Goal: Navigation & Orientation: Find specific page/section

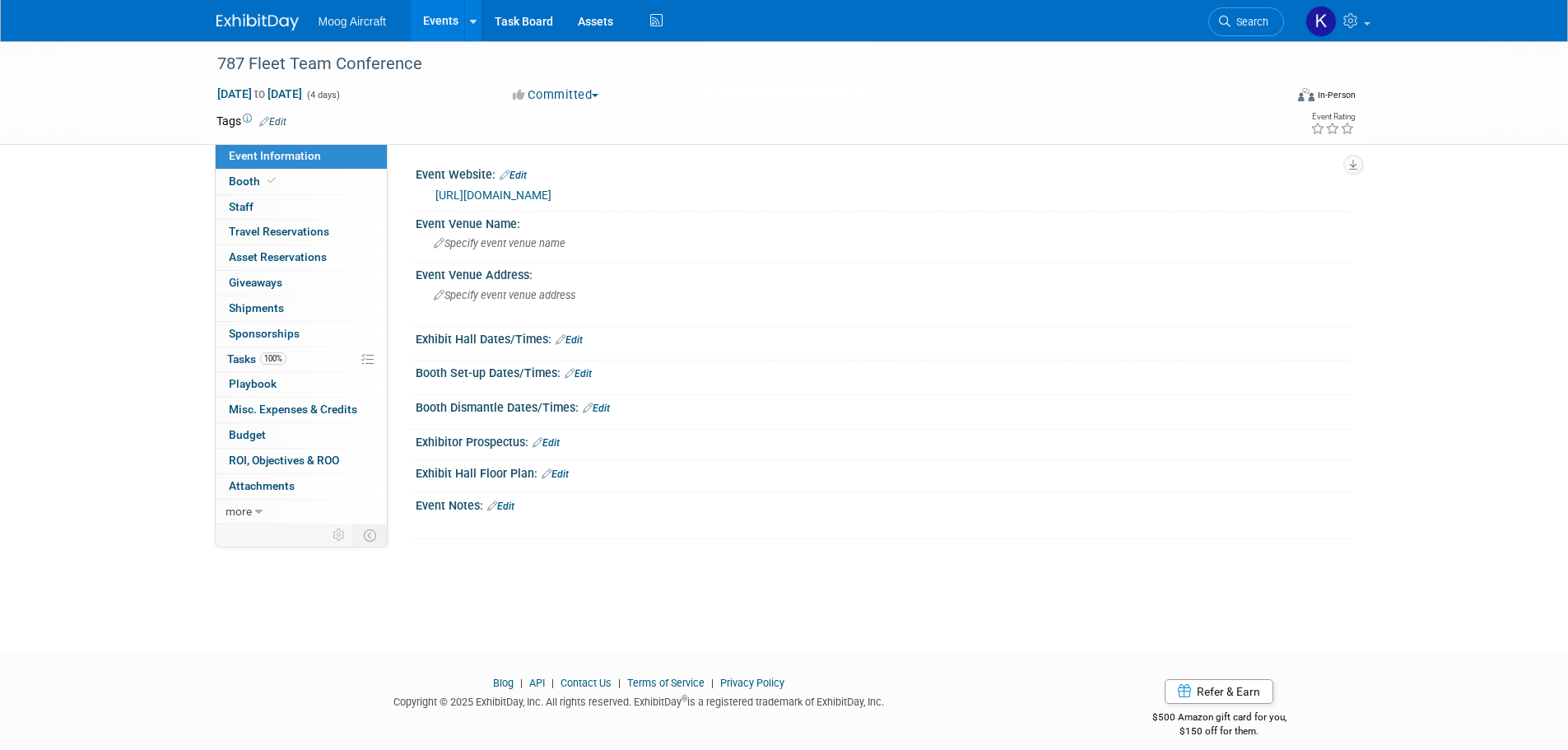
click at [264, 29] on img at bounding box center [257, 22] width 82 height 17
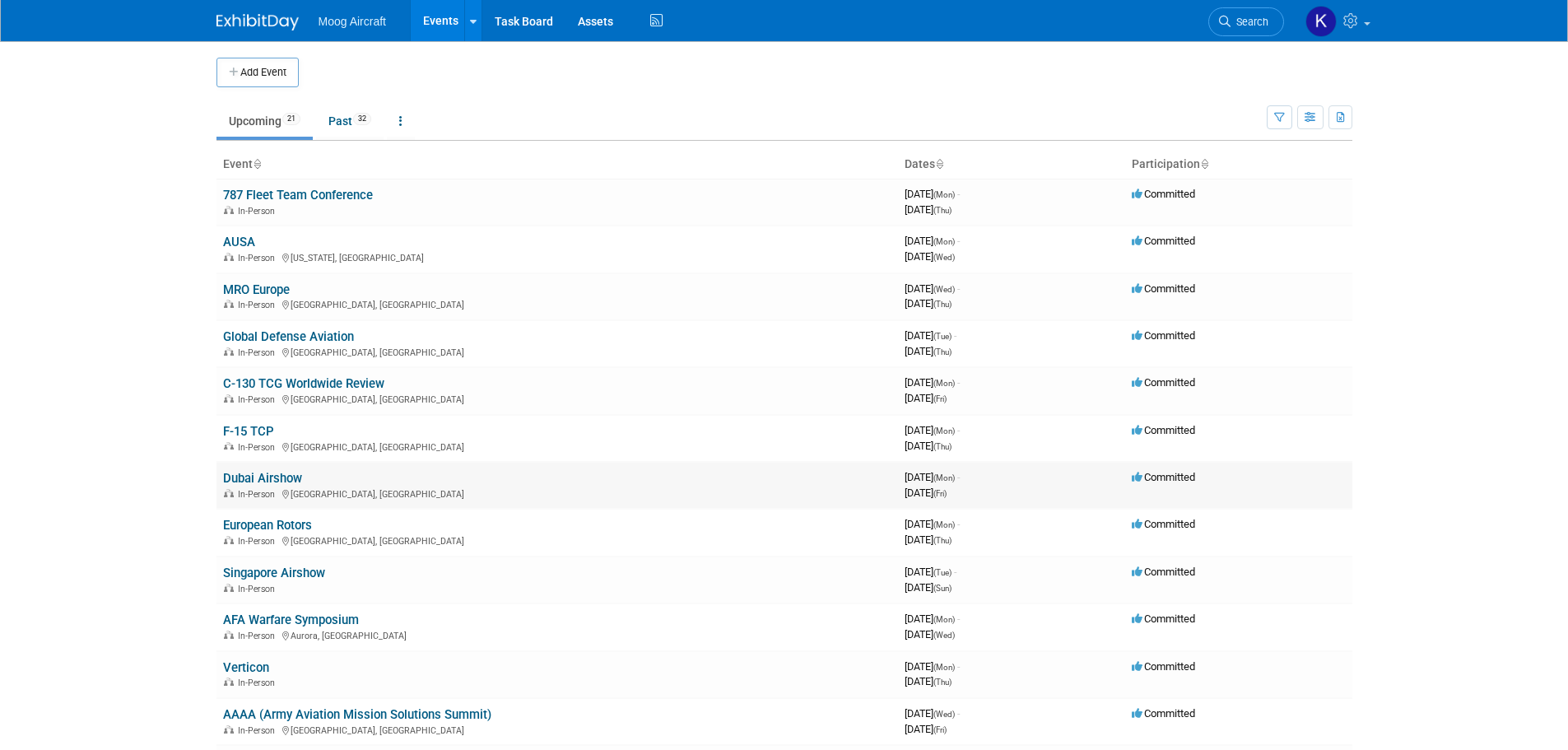
click at [287, 469] on td "Dubai Airshow In-Person [GEOGRAPHIC_DATA], [GEOGRAPHIC_DATA]" at bounding box center [557, 485] width 681 height 47
click at [287, 473] on link "Dubai Airshow" at bounding box center [262, 478] width 79 height 15
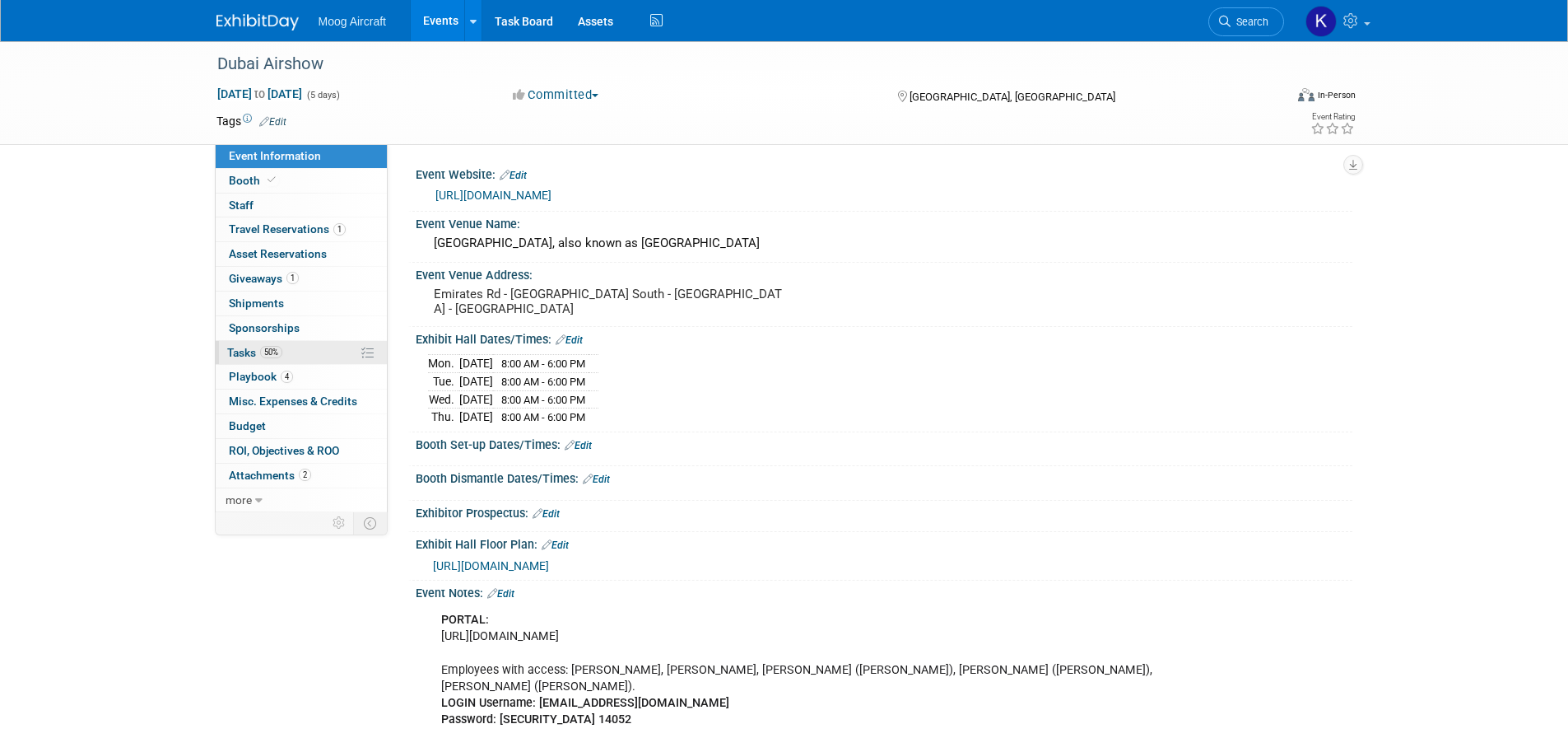
click at [235, 359] on span "Tasks 50%" at bounding box center [254, 352] width 56 height 13
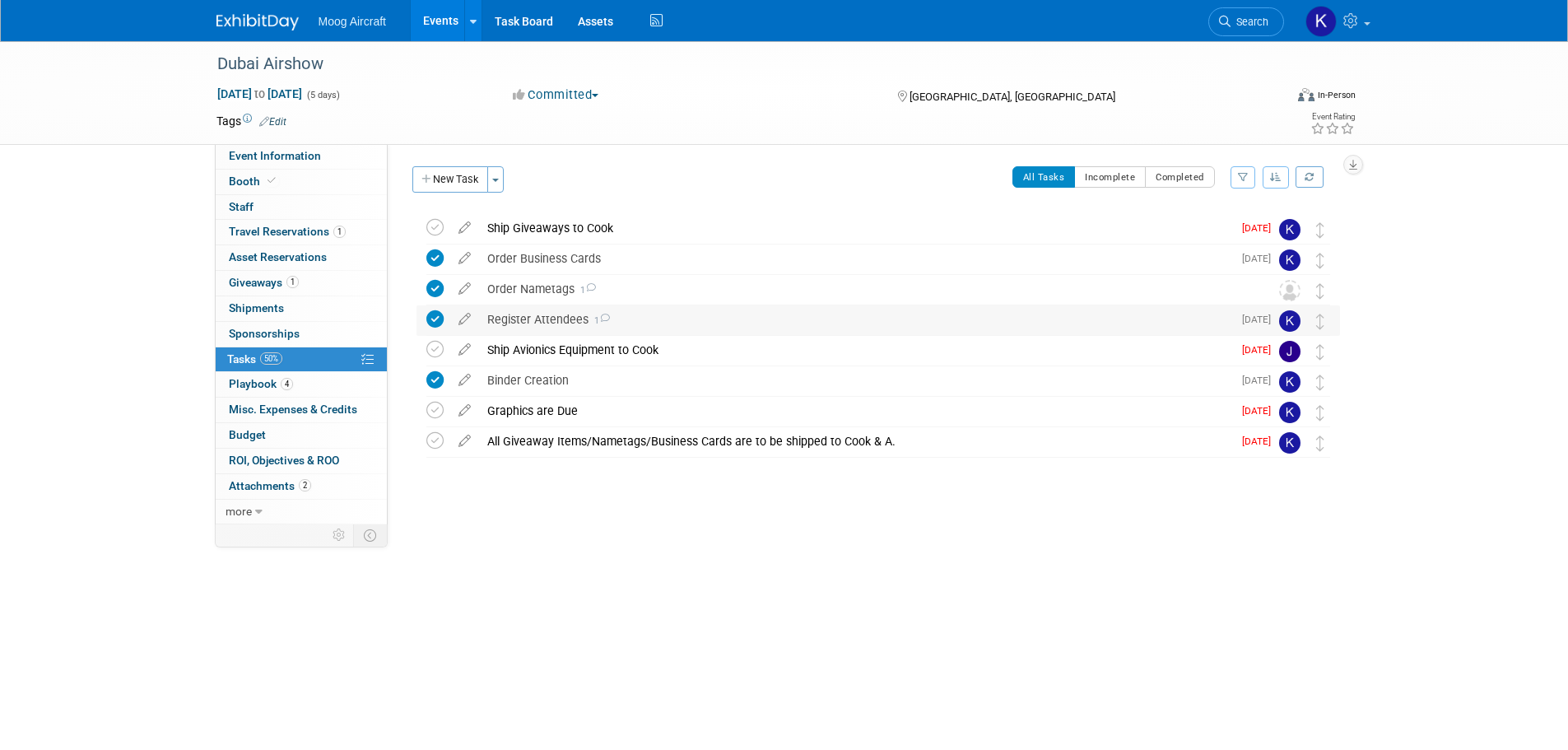
click at [593, 327] on div "Register Attendees 1" at bounding box center [855, 319] width 753 height 28
